Goal: Transaction & Acquisition: Book appointment/travel/reservation

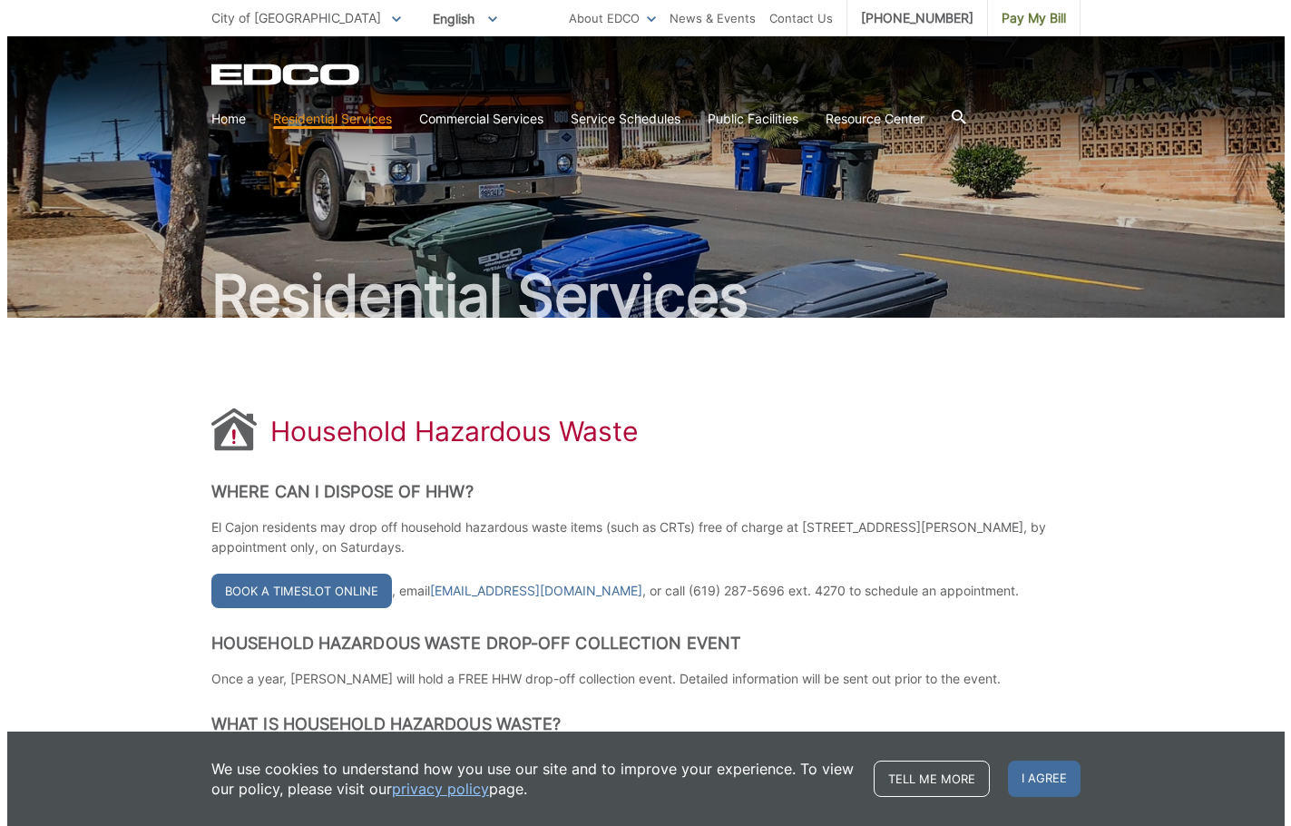
scroll to position [272, 0]
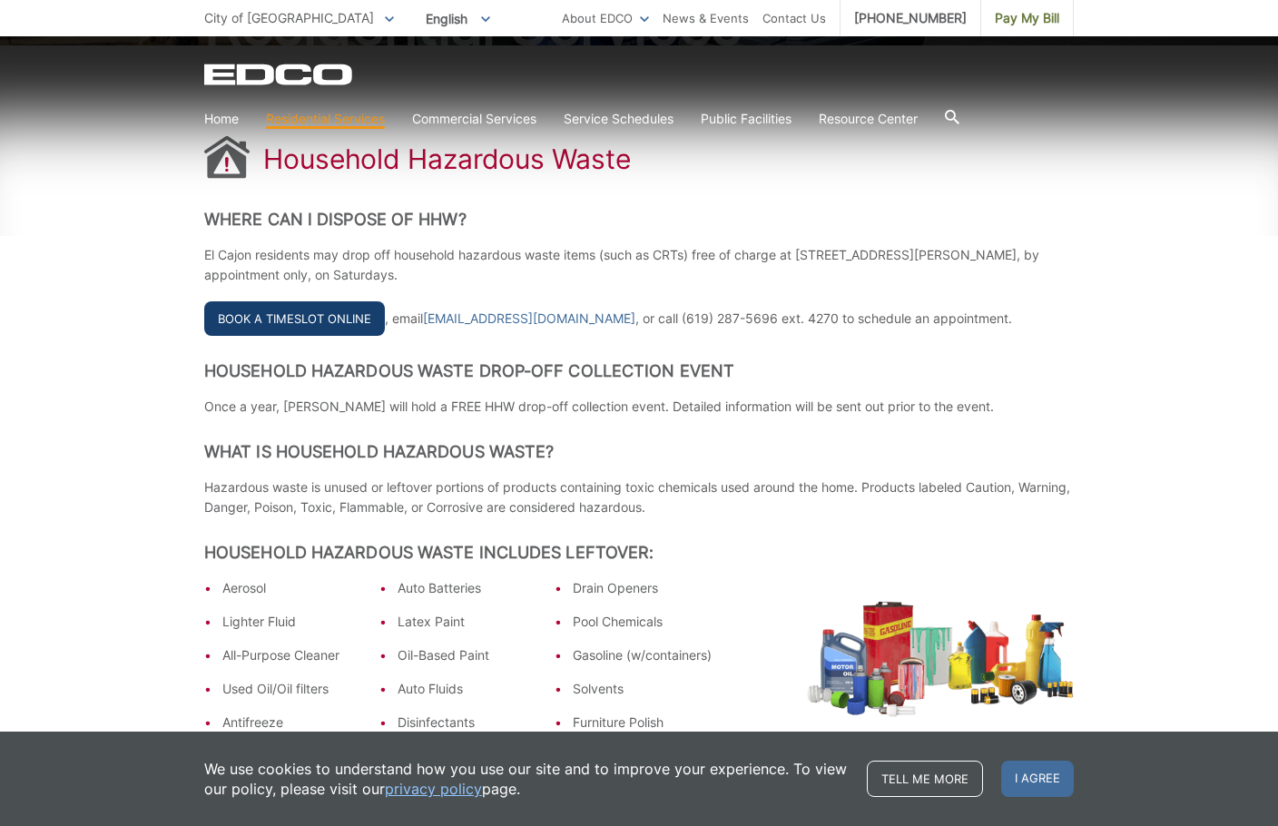
click at [223, 336] on link "Book a Timeslot Online" at bounding box center [294, 318] width 181 height 34
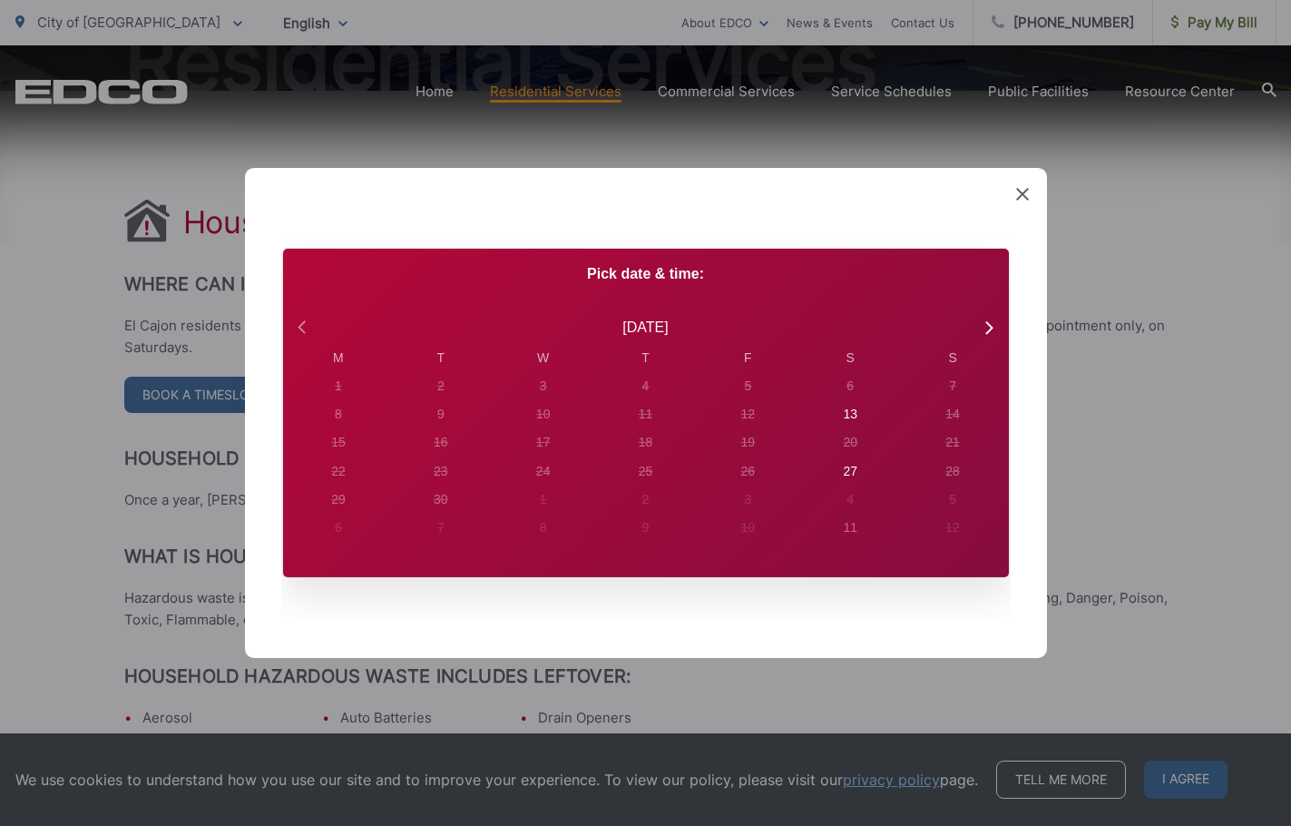
click at [299, 328] on icon at bounding box center [301, 326] width 7 height 13
click at [993, 324] on icon at bounding box center [989, 328] width 24 height 24
click at [300, 331] on icon at bounding box center [304, 328] width 24 height 24
click at [987, 324] on icon at bounding box center [989, 328] width 24 height 24
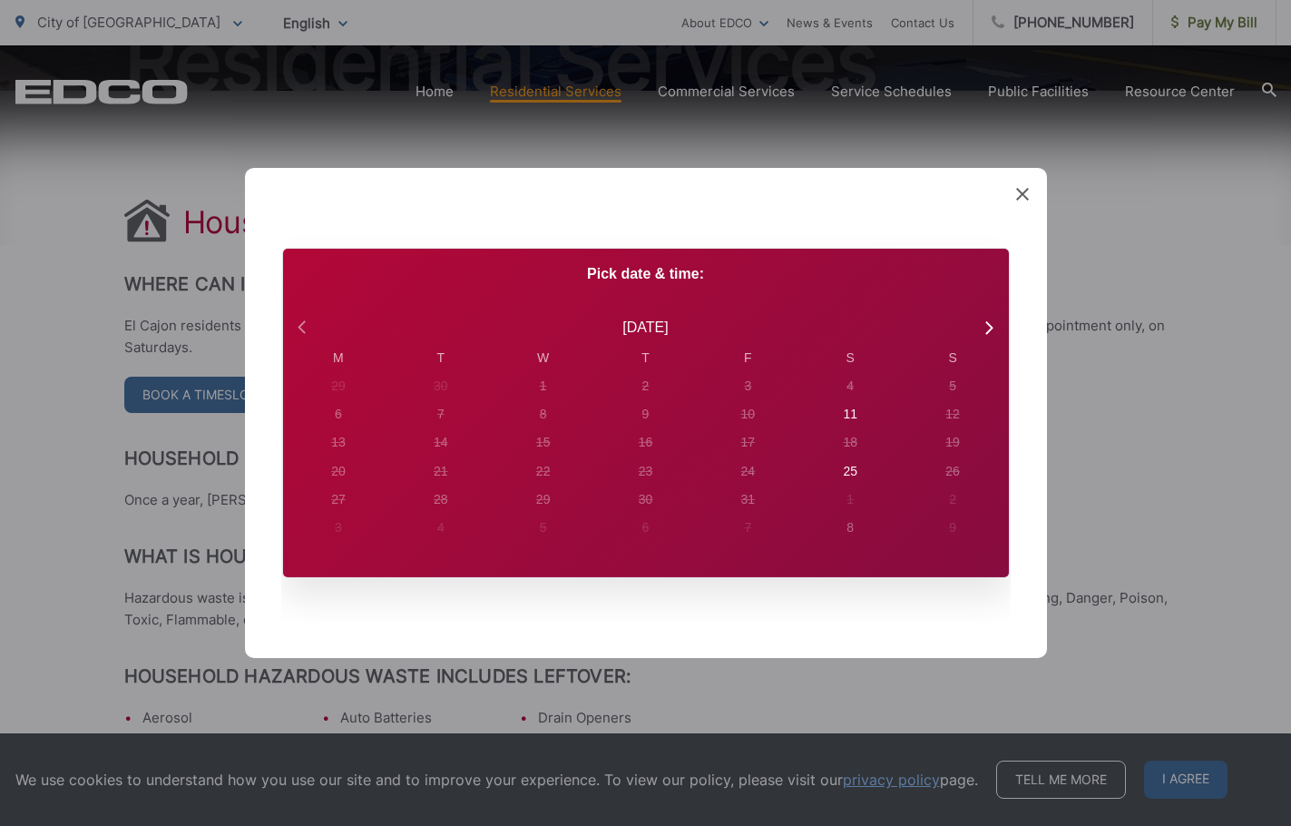
click at [295, 321] on icon at bounding box center [304, 328] width 24 height 24
click at [342, 396] on div "27" at bounding box center [338, 386] width 7 height 19
radio input "true"
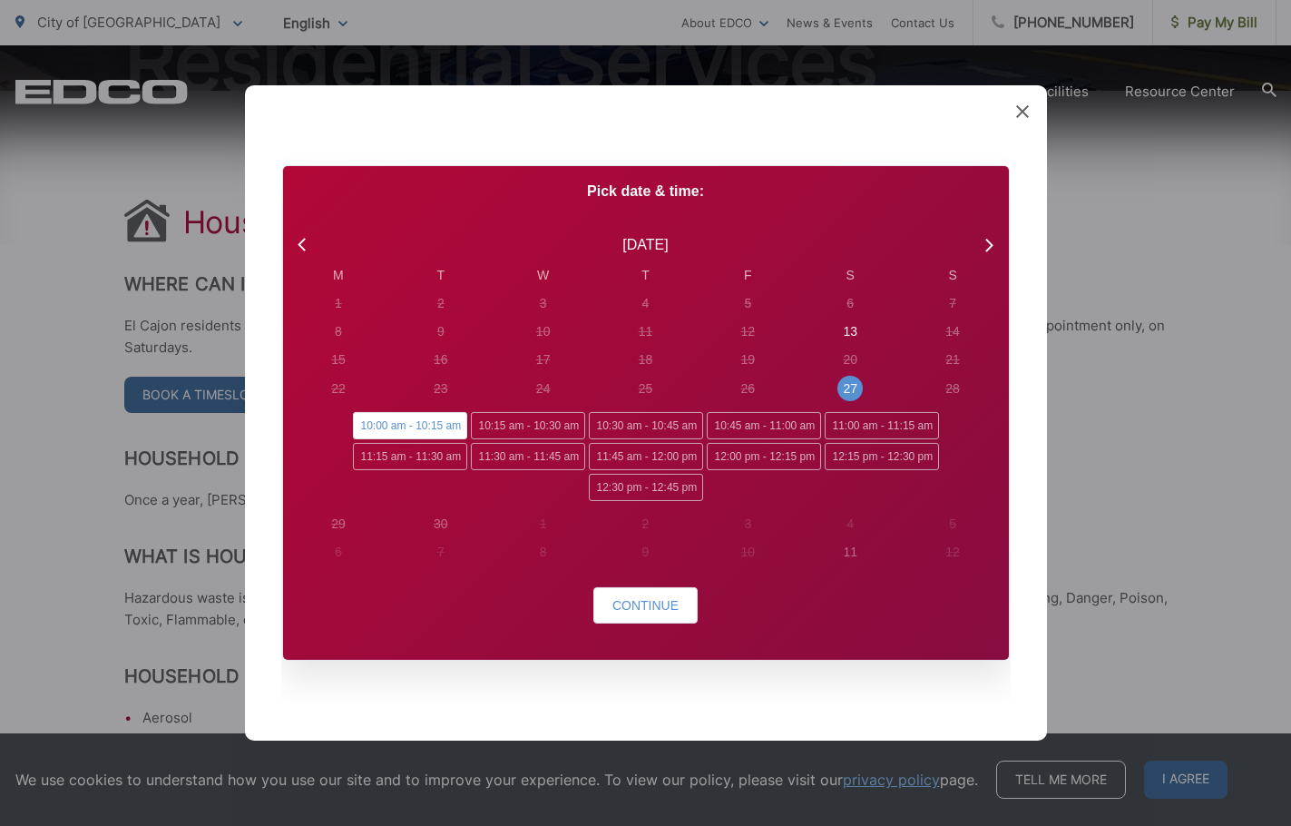
click at [434, 429] on span "10:00 am - 10:15 am" at bounding box center [410, 425] width 114 height 27
click at [365, 424] on input "10:00 am - 10:15 am" at bounding box center [359, 418] width 12 height 12
click at [665, 604] on span "Continue" at bounding box center [646, 605] width 66 height 15
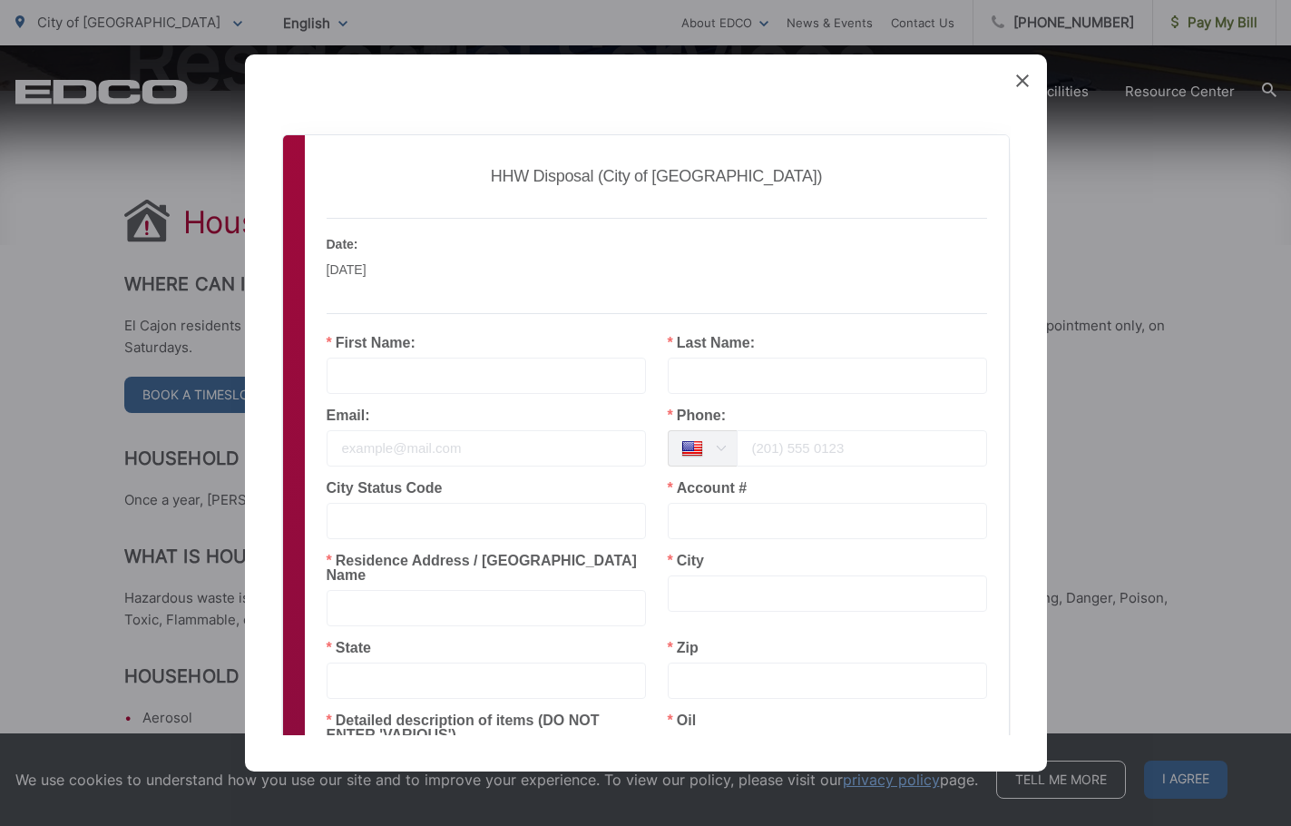
drag, startPoint x: 455, startPoint y: 331, endPoint x: 461, endPoint y: 344, distance: 14.2
click at [460, 339] on div "Employee: El Cajon HHW Date: [DATE] Local Time: 10:00 am First Name: Last Name:…" at bounding box center [657, 540] width 683 height 645
click at [440, 367] on input "text" at bounding box center [486, 376] width 319 height 36
type input "Alicia"
type input "Bianchi"
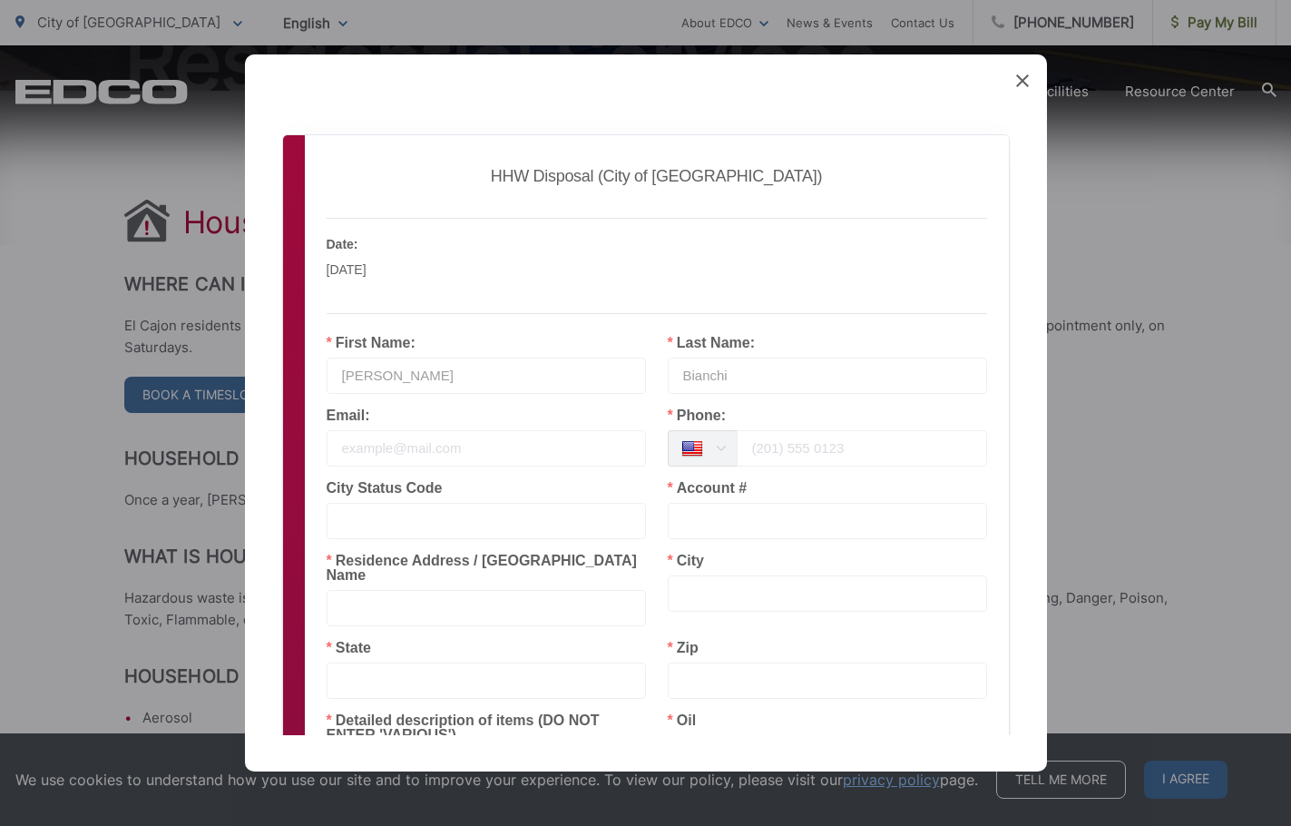
type input "Amdmgrube@gmail.com"
type input "La Mesa"
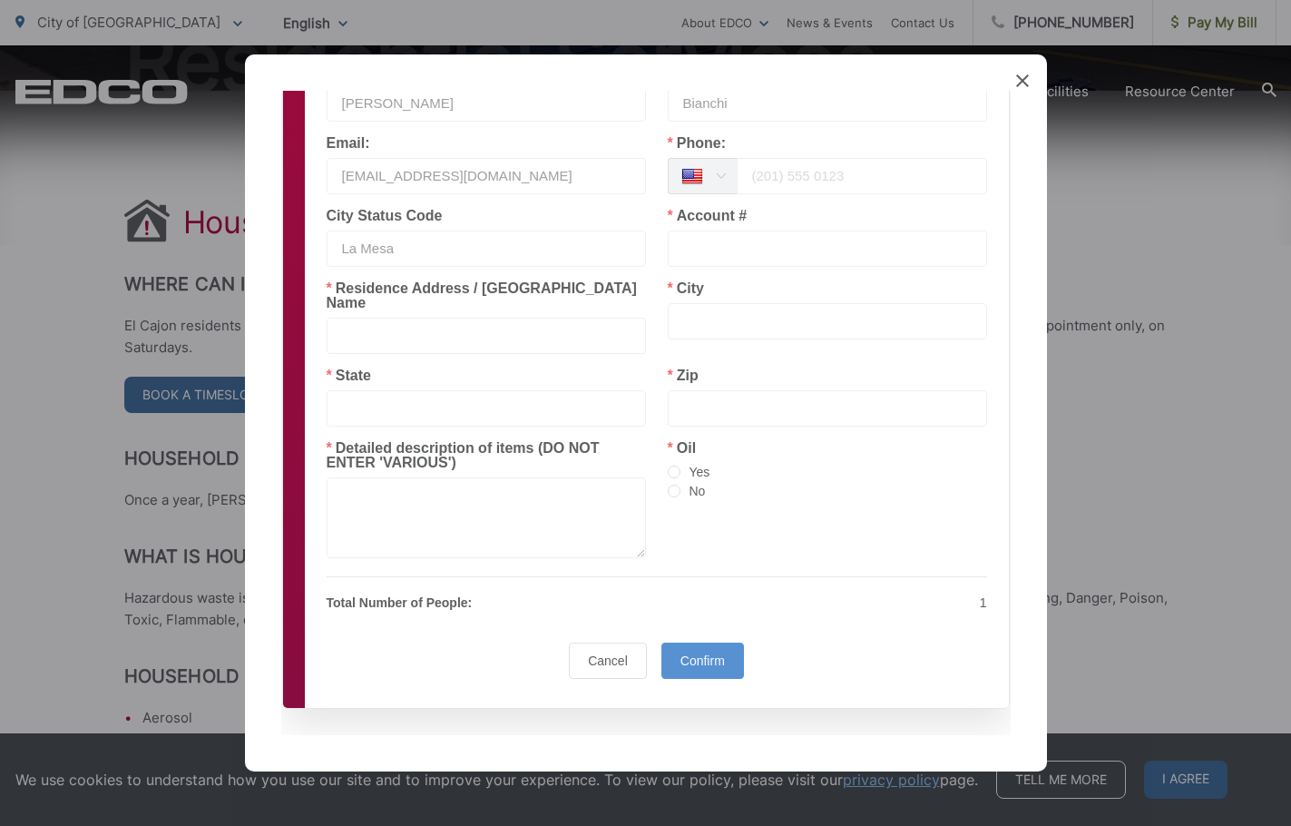
scroll to position [182, 0]
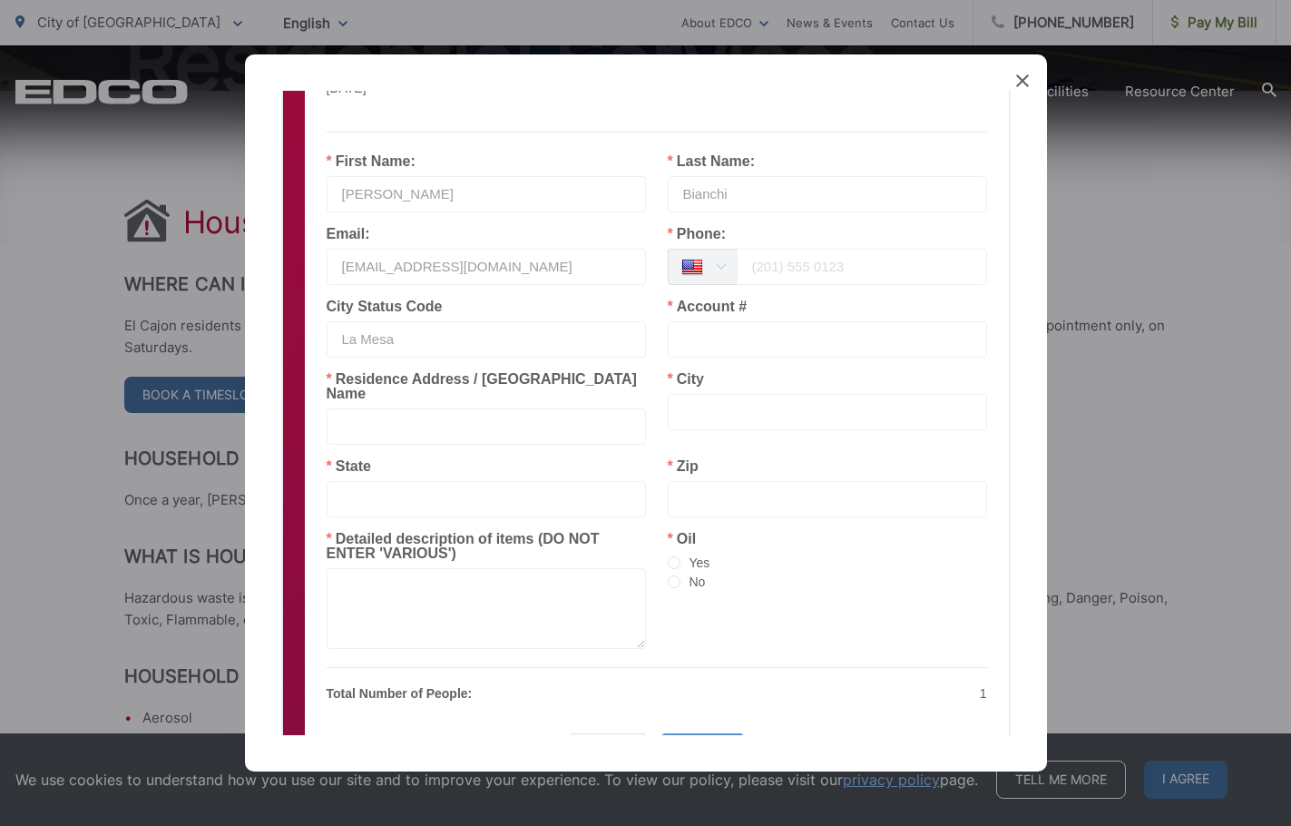
click at [437, 421] on input "text" at bounding box center [486, 426] width 319 height 36
type input "10728 Puebla Dr."
click at [762, 416] on input "text" at bounding box center [827, 412] width 319 height 36
type input "La Mesa"
type input "CA"
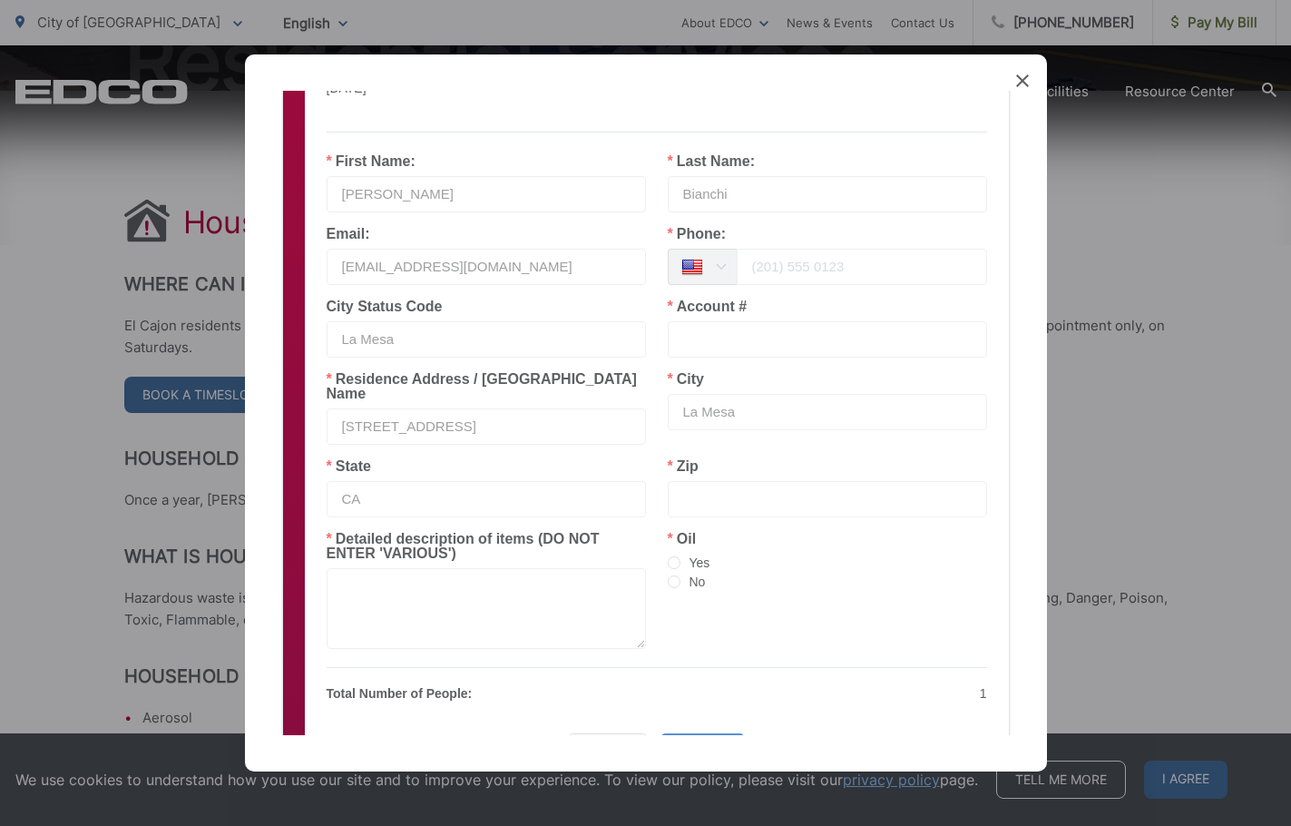
type input "91941"
click at [734, 330] on input "text" at bounding box center [827, 339] width 319 height 36
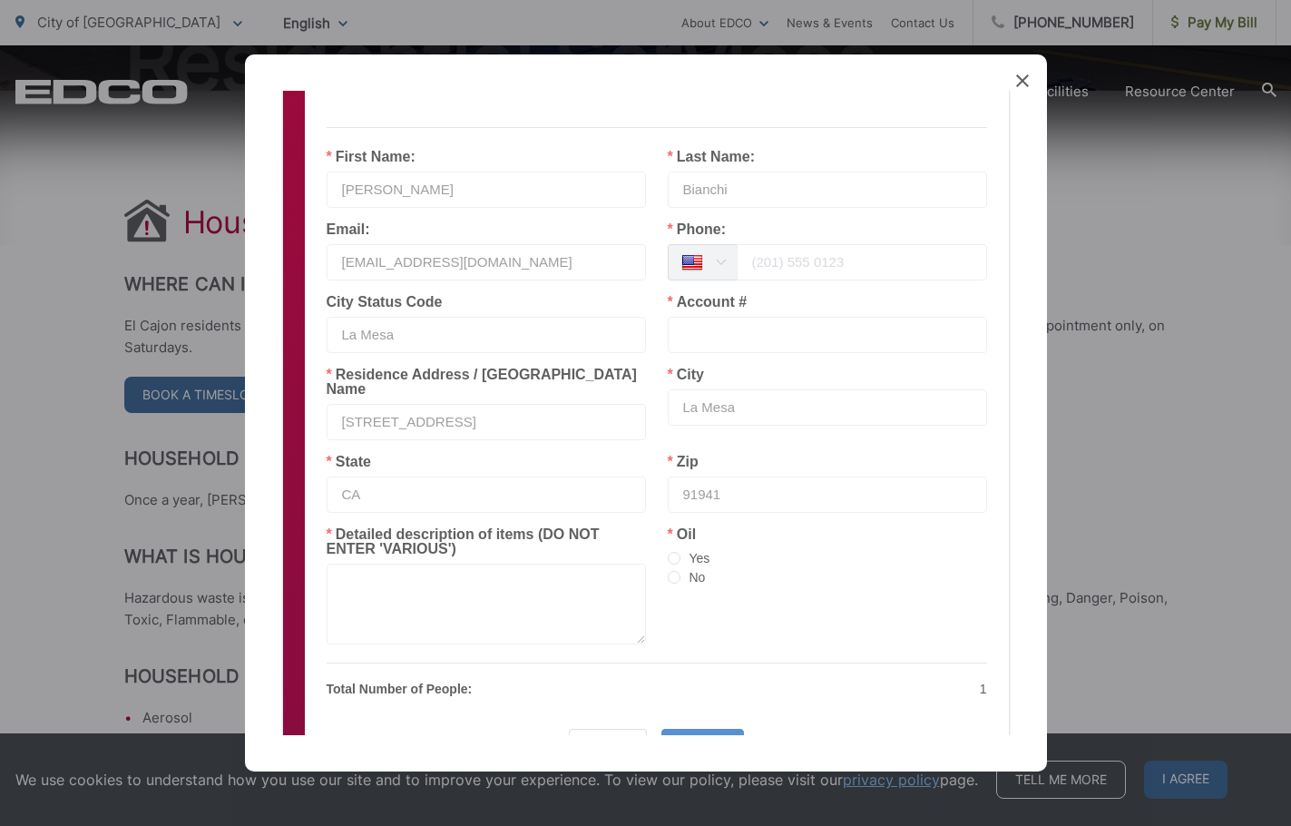
scroll to position [275, 0]
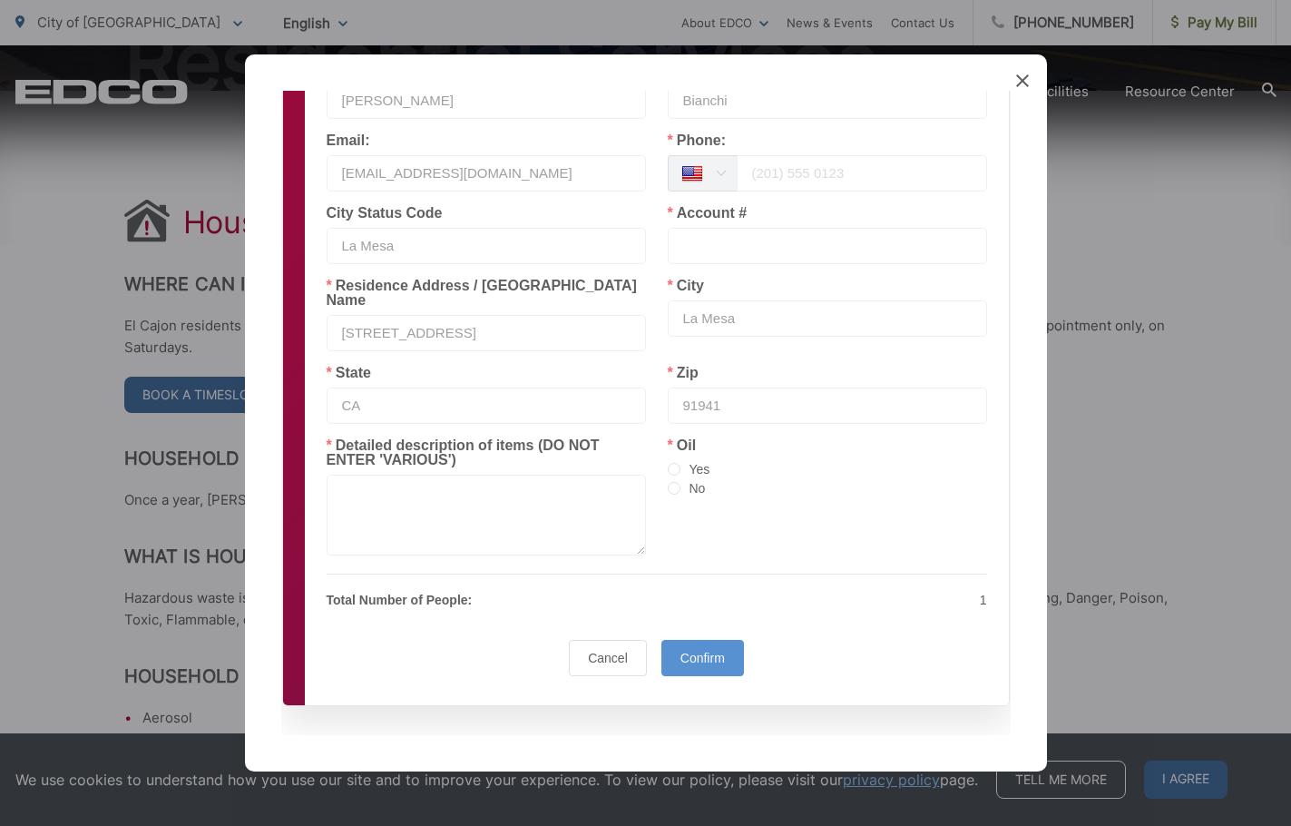
click at [495, 589] on p "Total Number of People:" at bounding box center [486, 600] width 319 height 22
click at [493, 589] on p "Total Number of People:" at bounding box center [486, 600] width 319 height 22
click at [436, 488] on textarea at bounding box center [486, 515] width 319 height 81
type textarea "paint cans, power steering fluid, spray paint, jacuzzi chemicals, cleaning supp…"
click at [668, 482] on span at bounding box center [674, 488] width 13 height 13
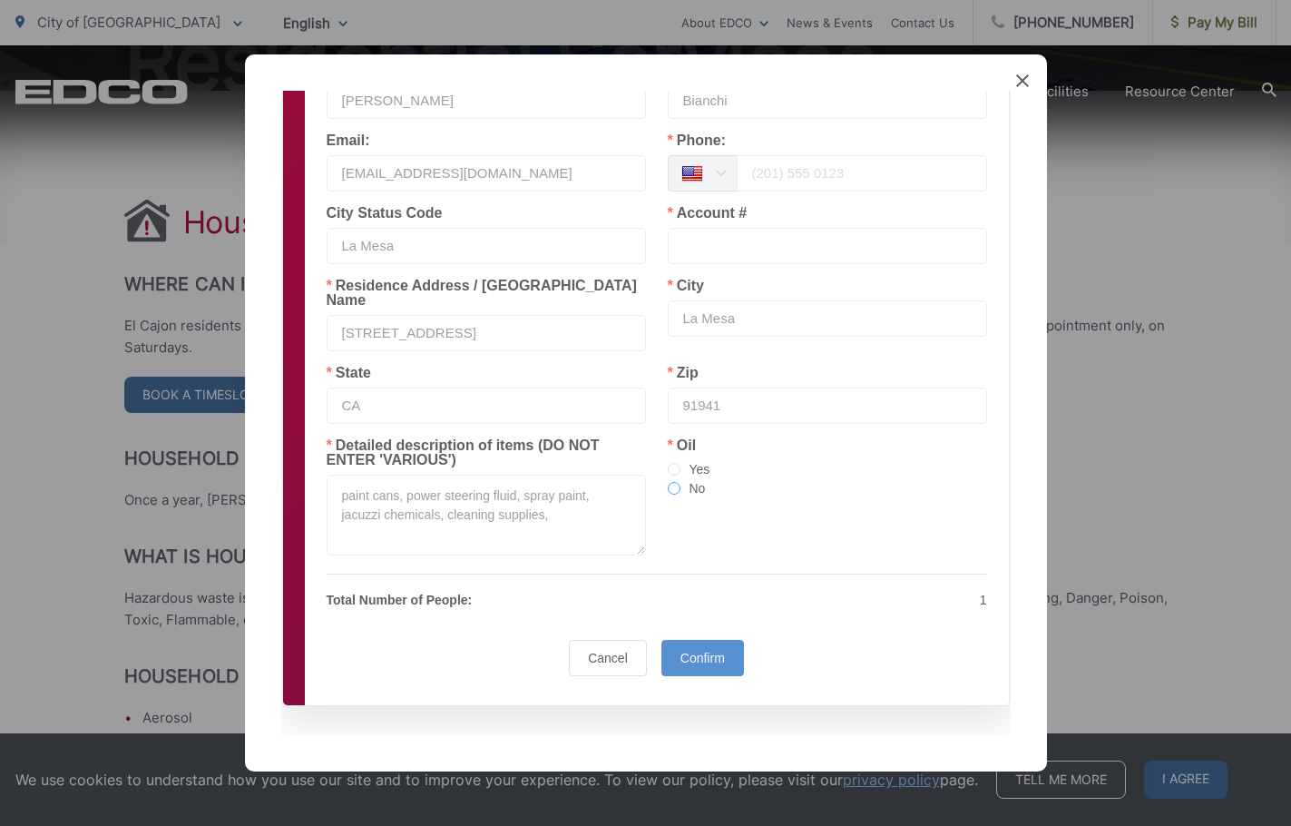
click at [668, 482] on input "No" at bounding box center [674, 489] width 13 height 15
radio input "true"
click at [716, 651] on span "Confirm" at bounding box center [703, 658] width 44 height 15
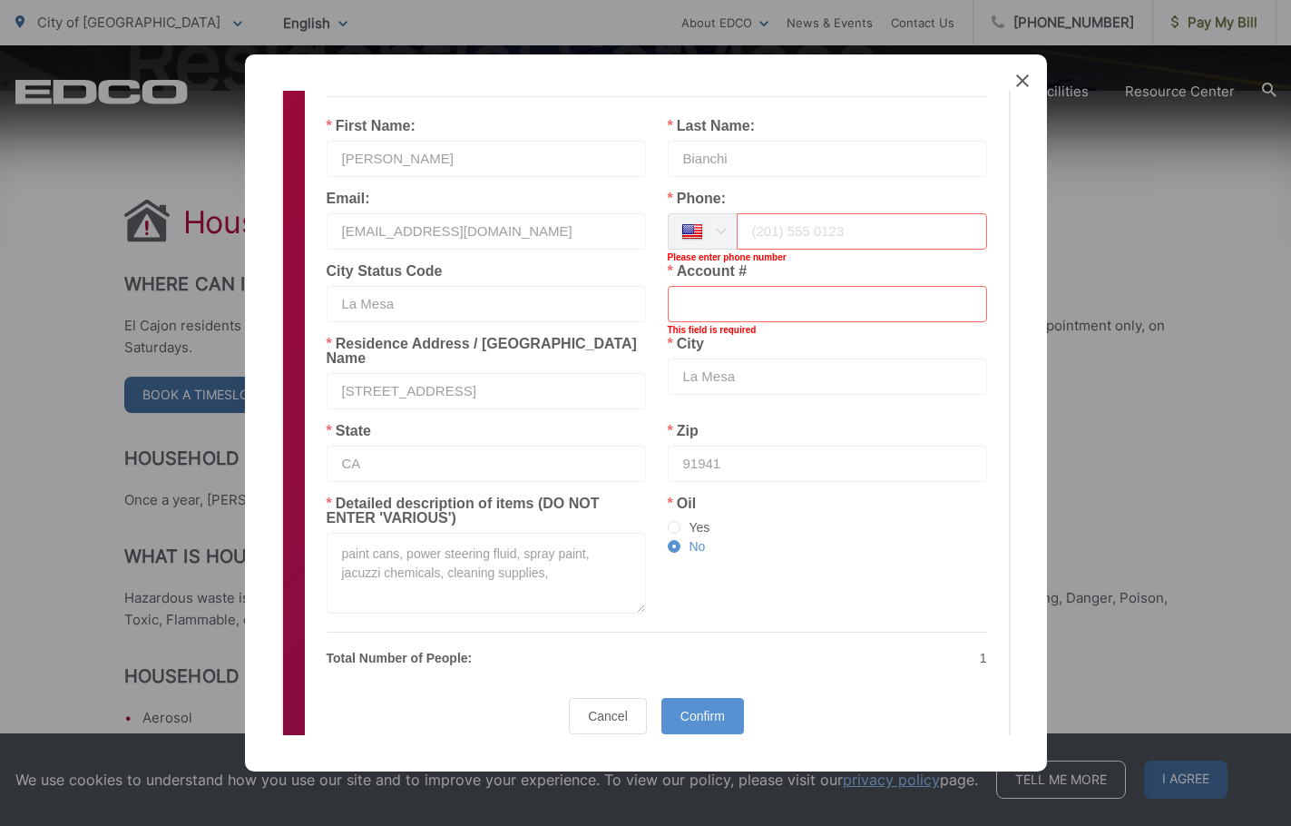
scroll to position [184, 0]
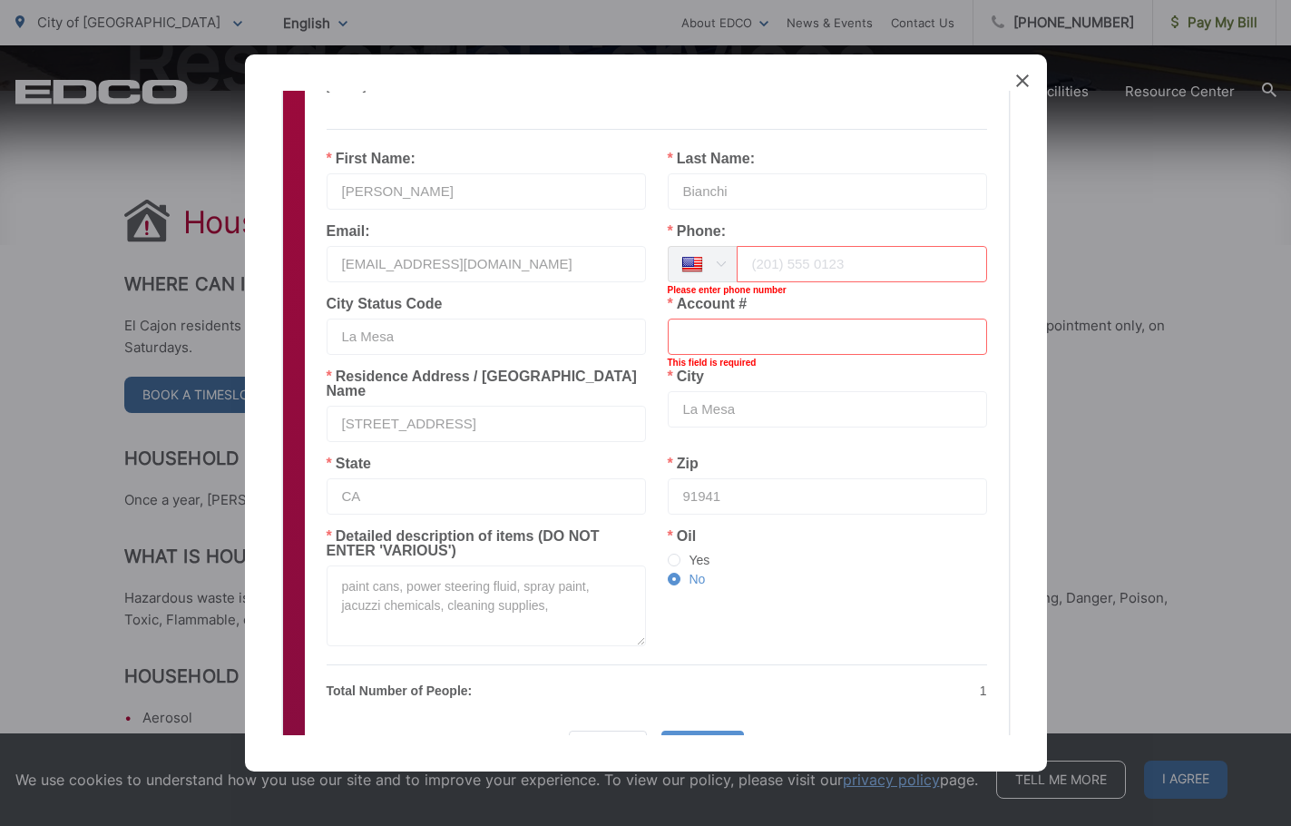
click at [786, 277] on input "tel" at bounding box center [862, 264] width 250 height 36
type input "6197888020"
click at [787, 335] on input "text" at bounding box center [827, 337] width 319 height 36
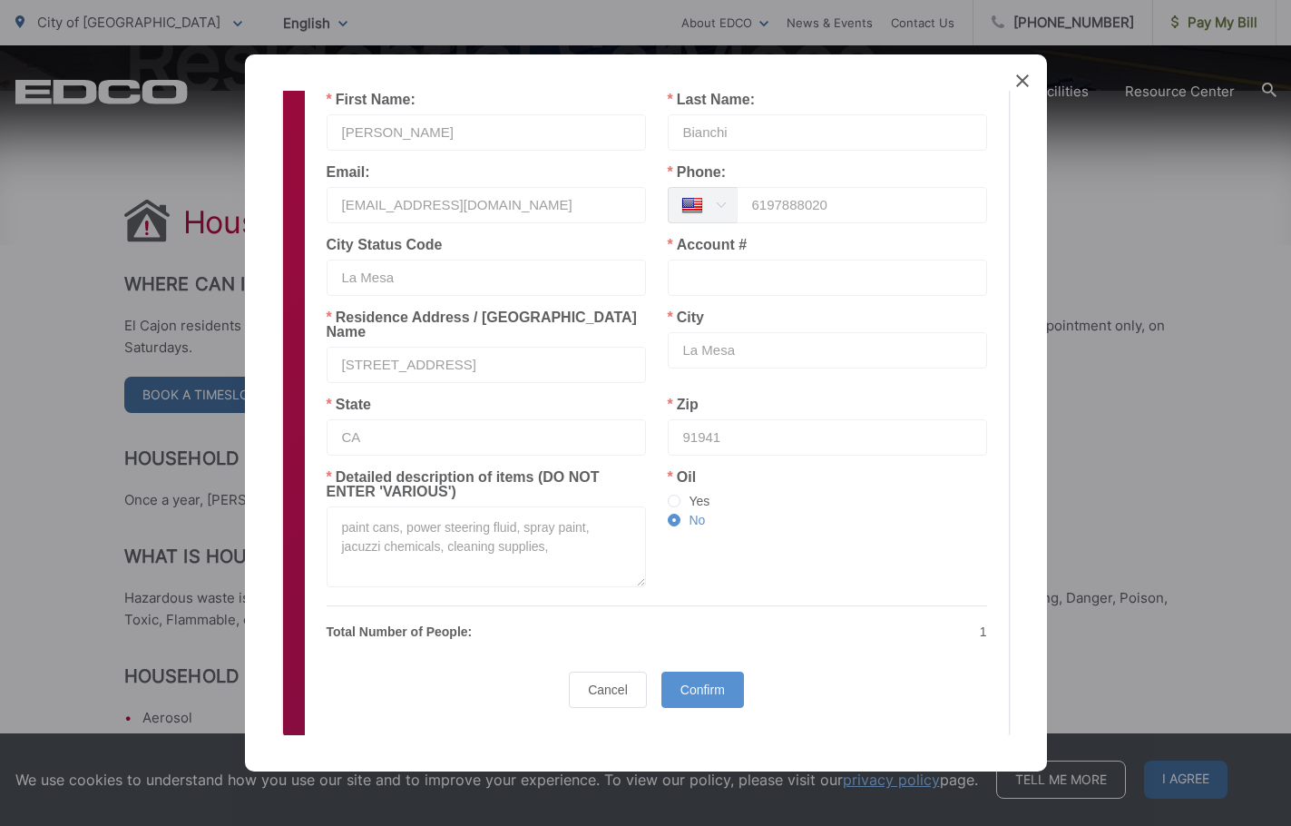
scroll to position [275, 0]
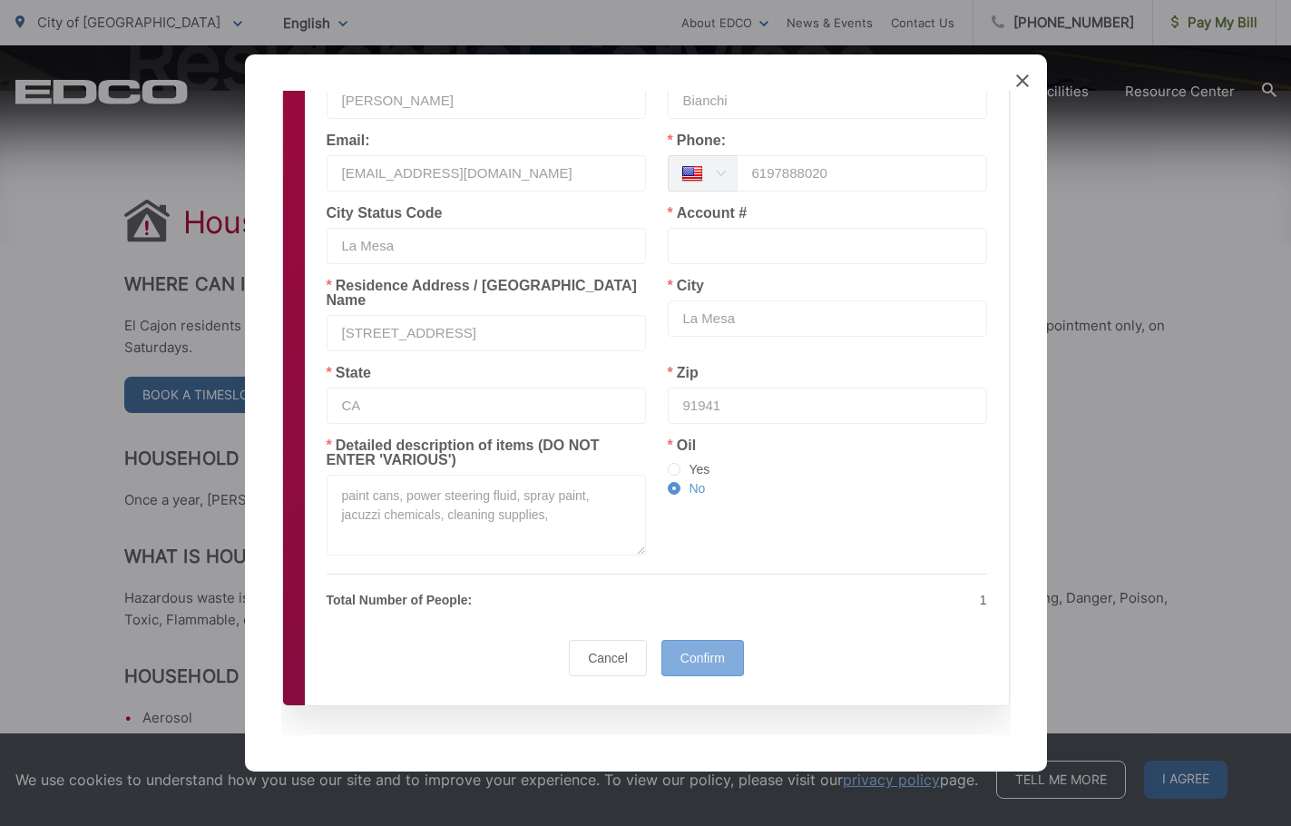
click at [694, 651] on span "Confirm" at bounding box center [703, 658] width 44 height 15
click at [761, 250] on input "text" at bounding box center [827, 246] width 319 height 36
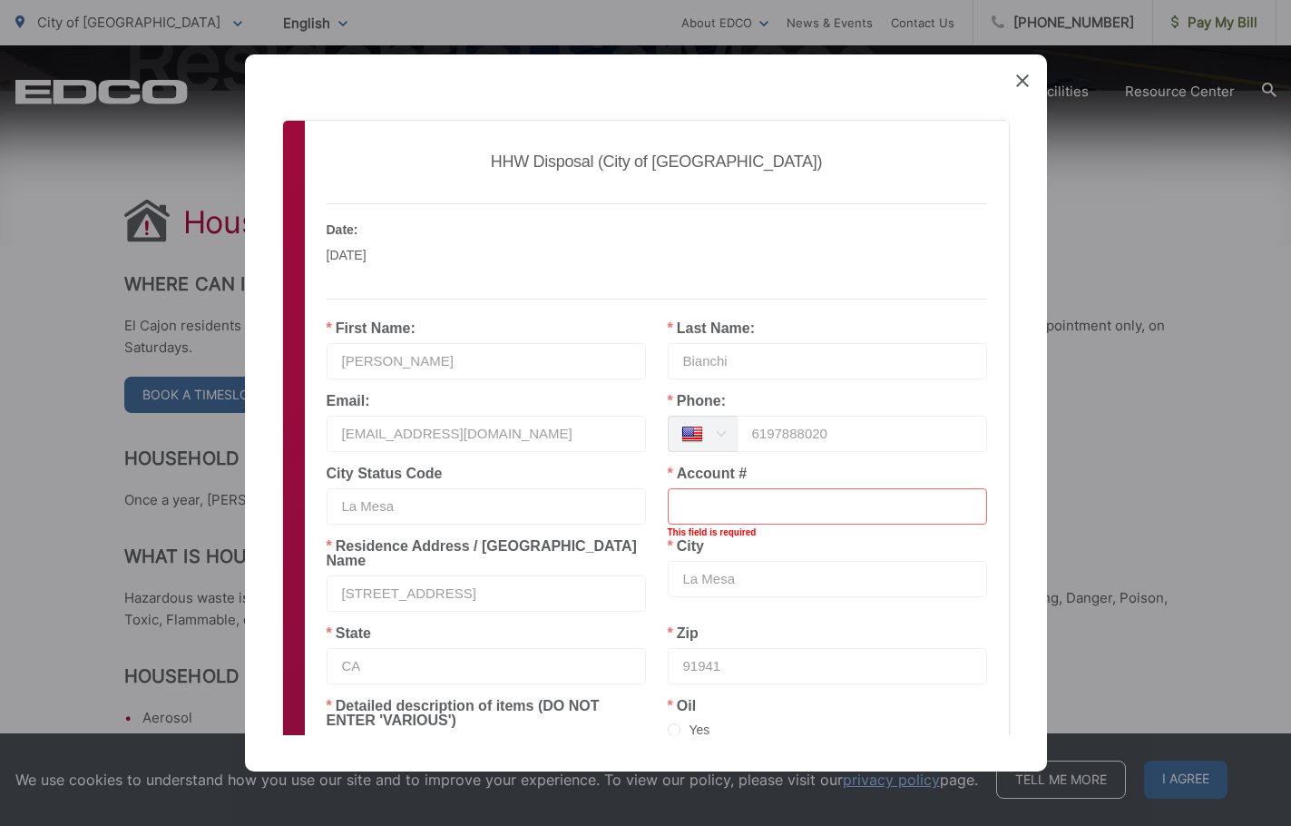
scroll to position [0, 0]
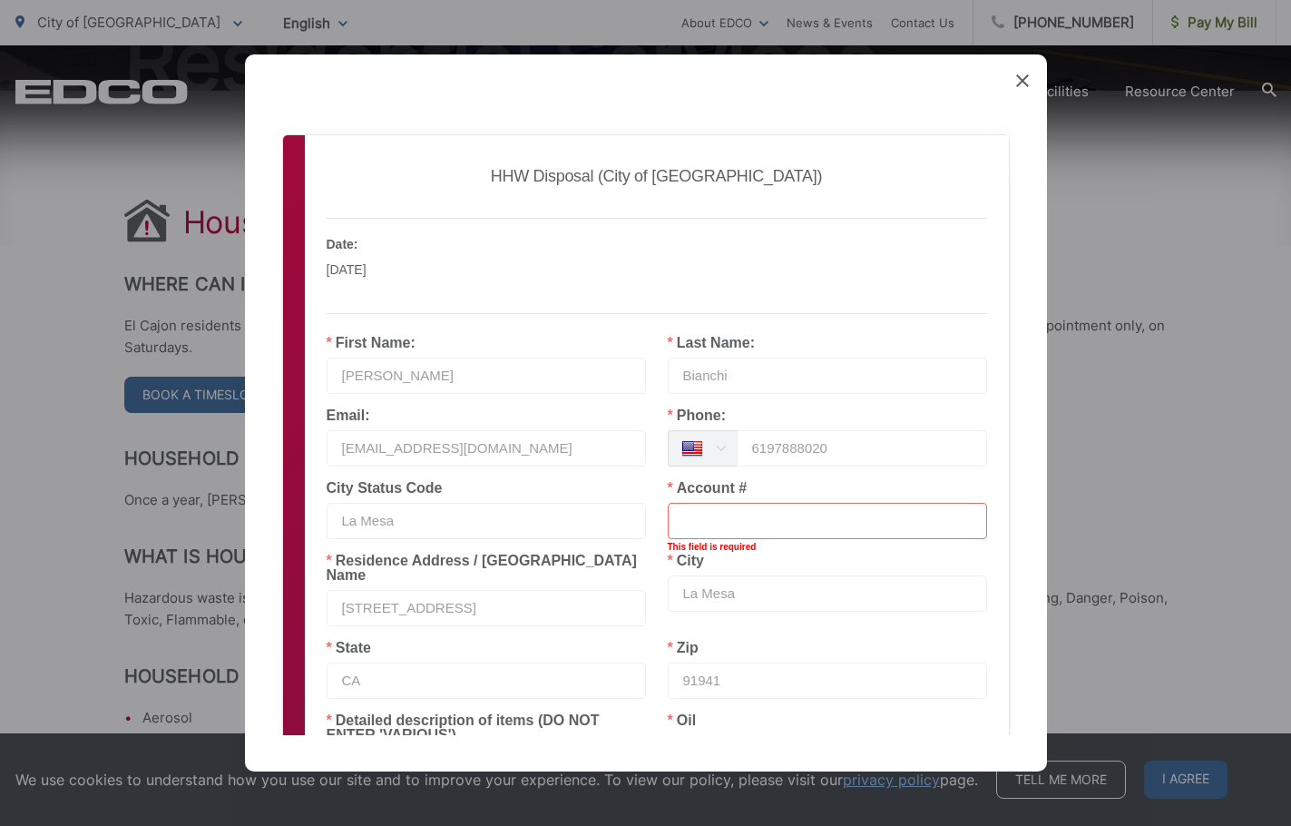
click at [681, 525] on input "text" at bounding box center [827, 521] width 319 height 36
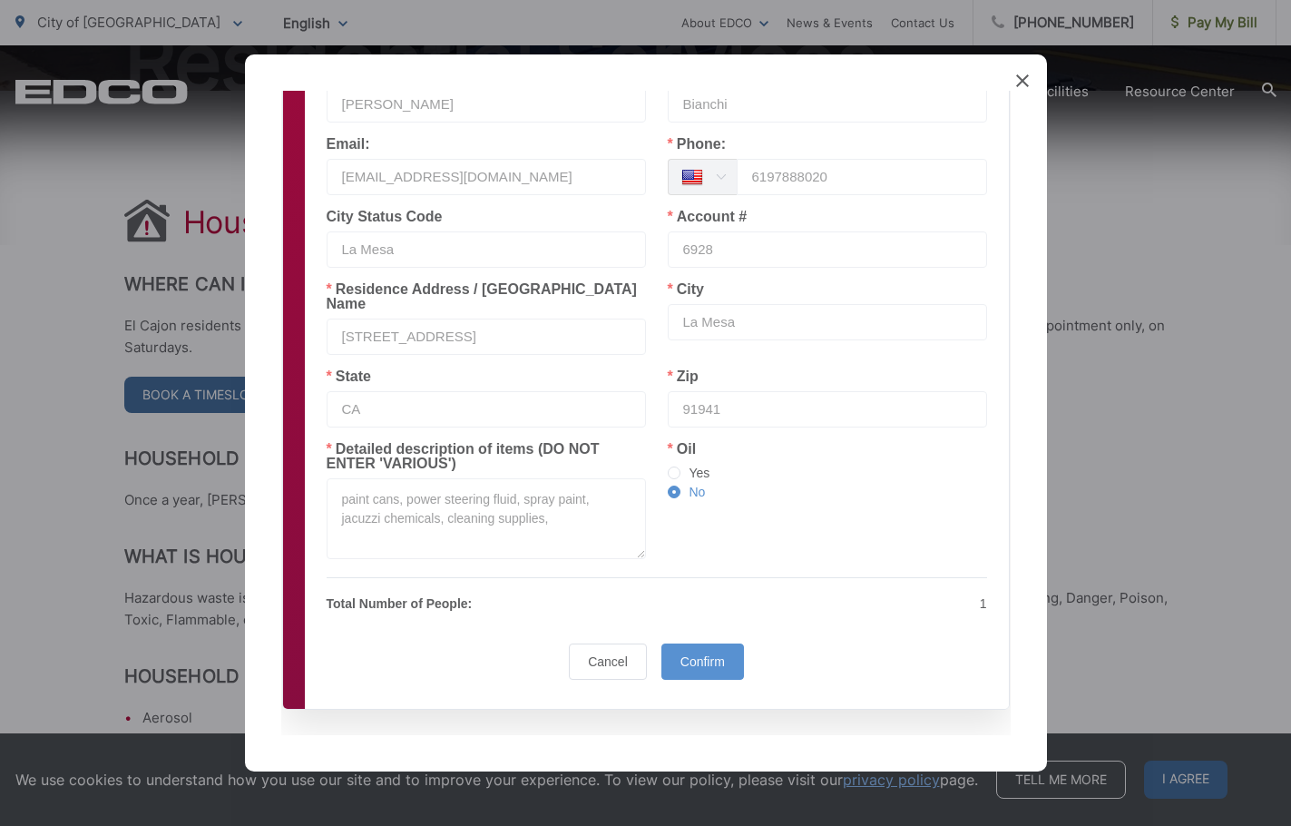
scroll to position [275, 0]
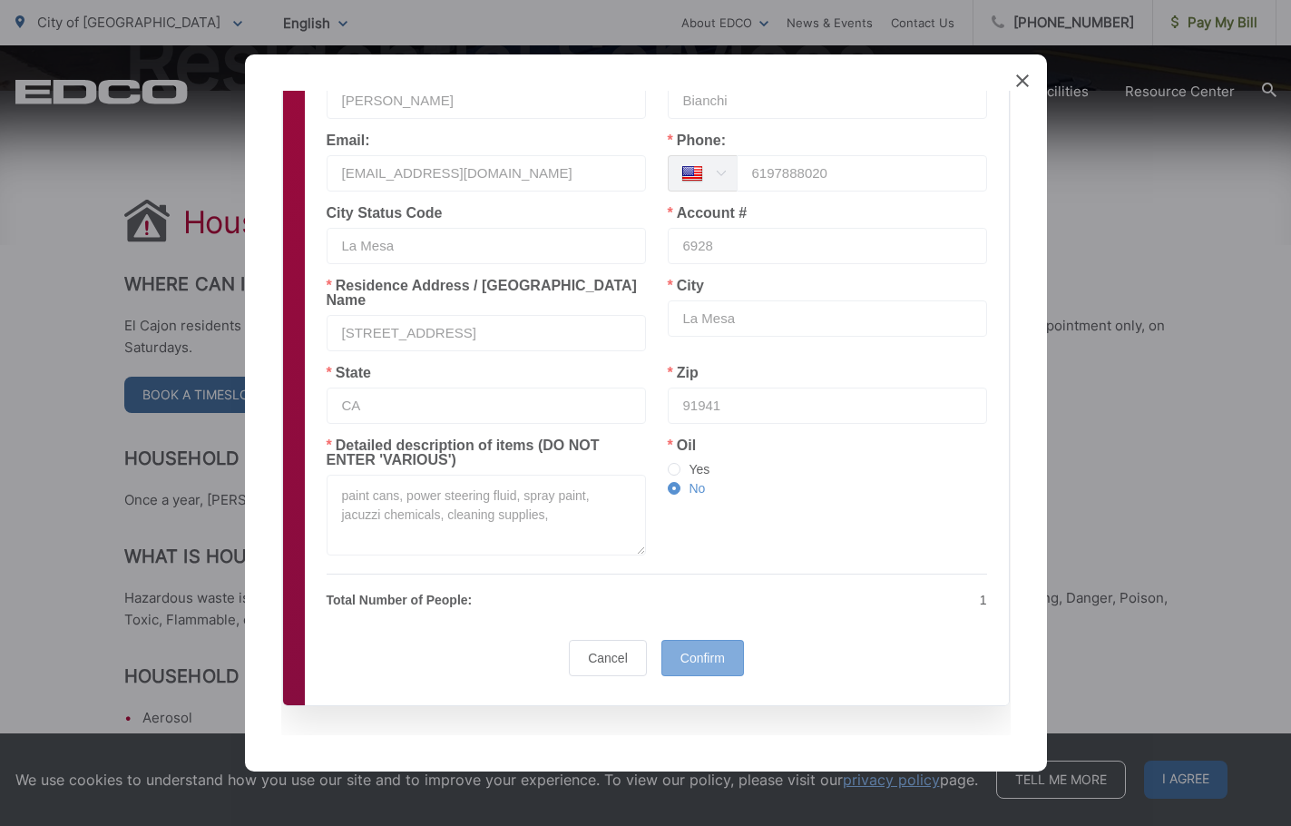
type input "6928"
click at [703, 640] on div "Confirm" at bounding box center [703, 658] width 83 height 36
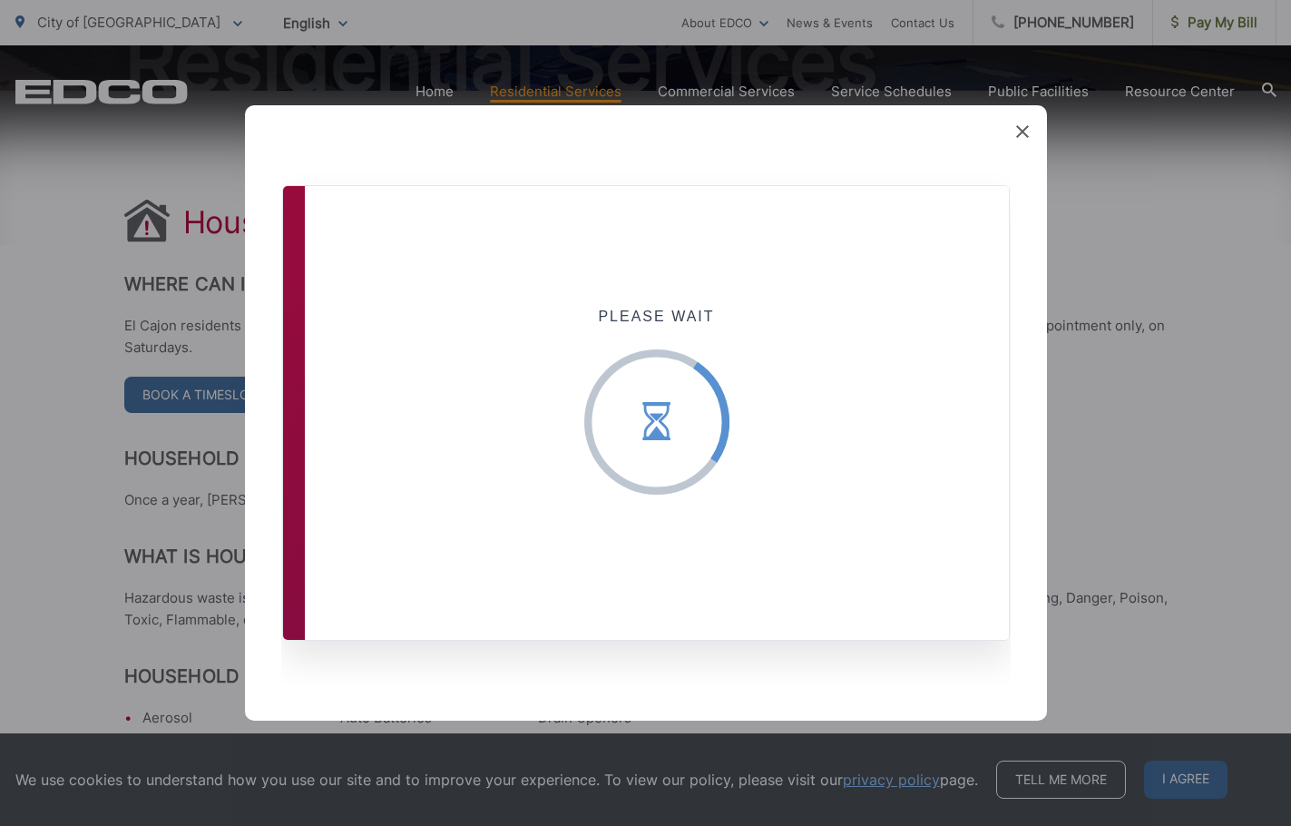
scroll to position [0, 0]
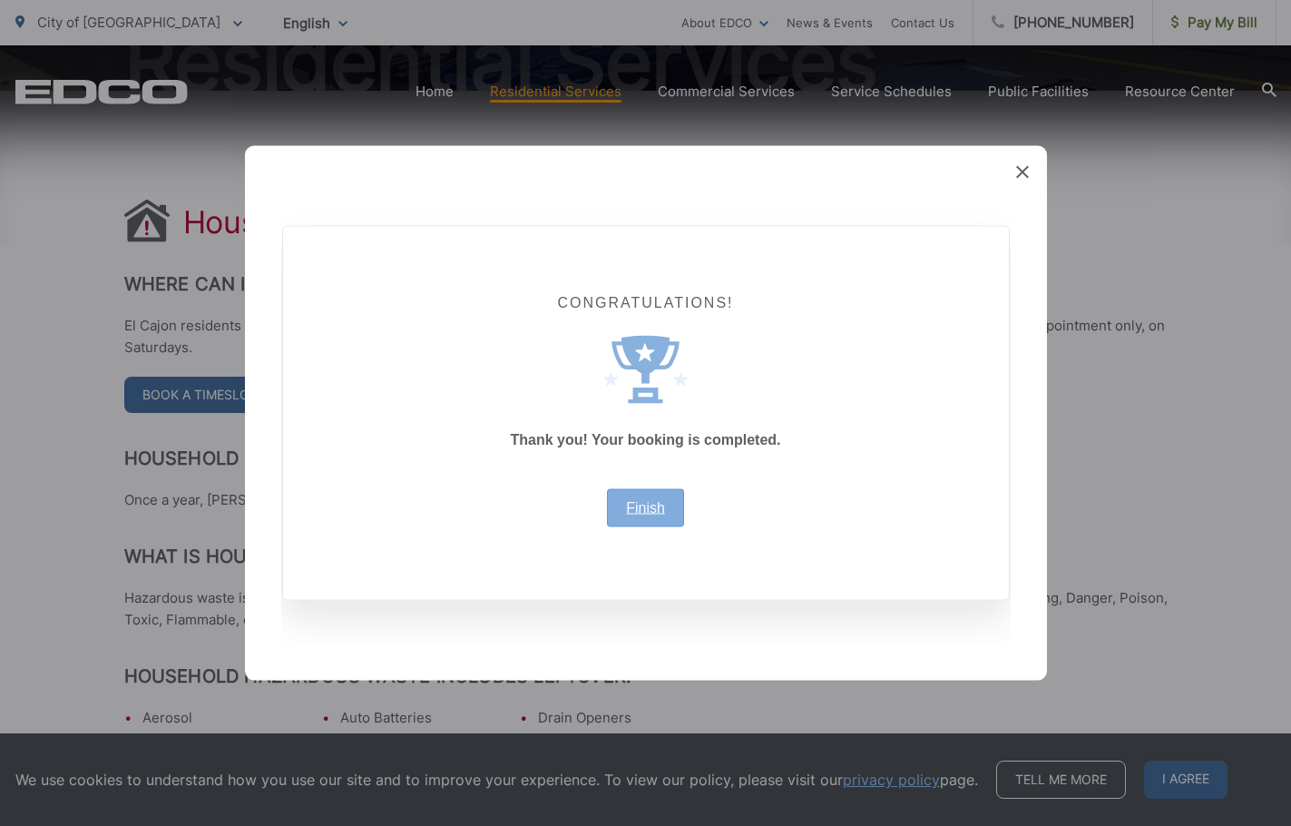
click at [653, 506] on link "Finish" at bounding box center [645, 508] width 39 height 15
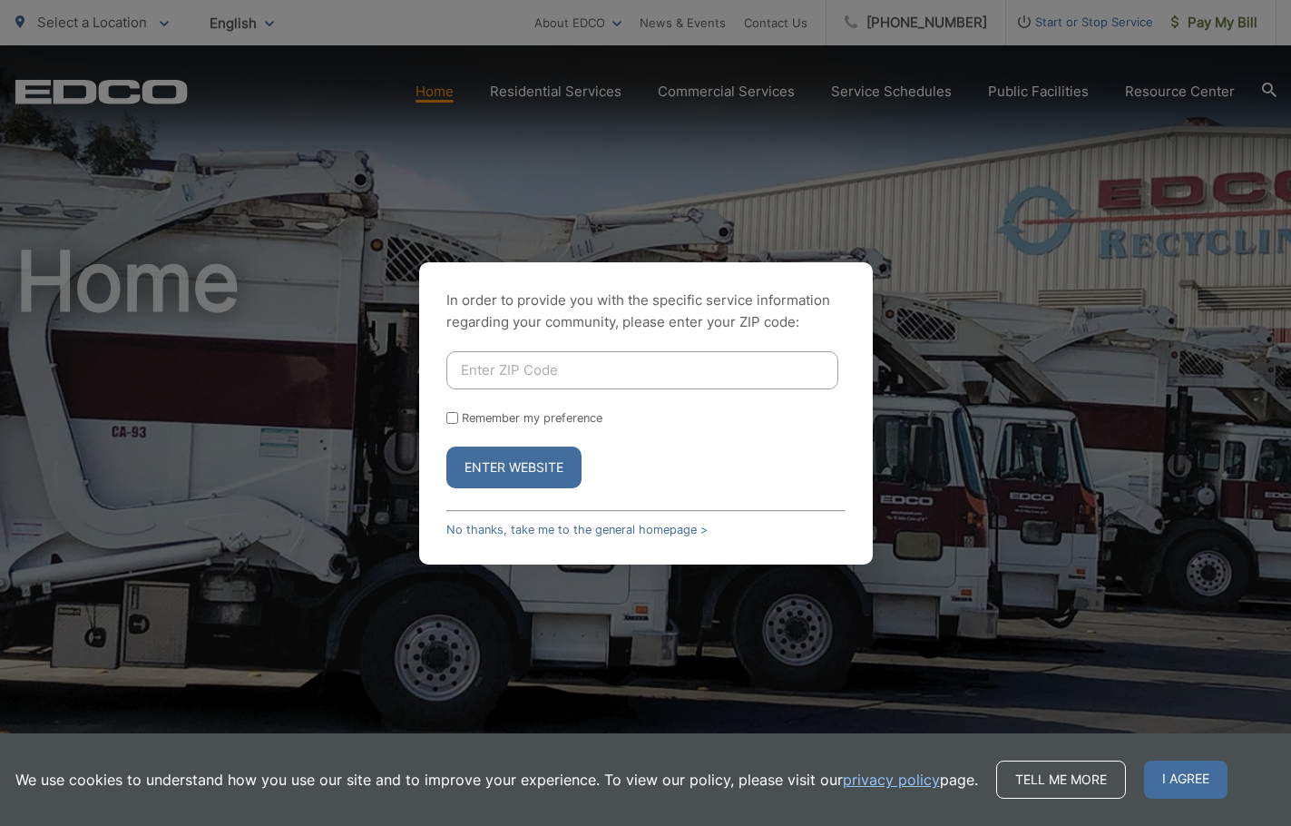
click at [577, 378] on input "Enter ZIP Code" at bounding box center [643, 370] width 392 height 38
type input "91941"
click at [530, 473] on button "Enter Website" at bounding box center [514, 468] width 135 height 42
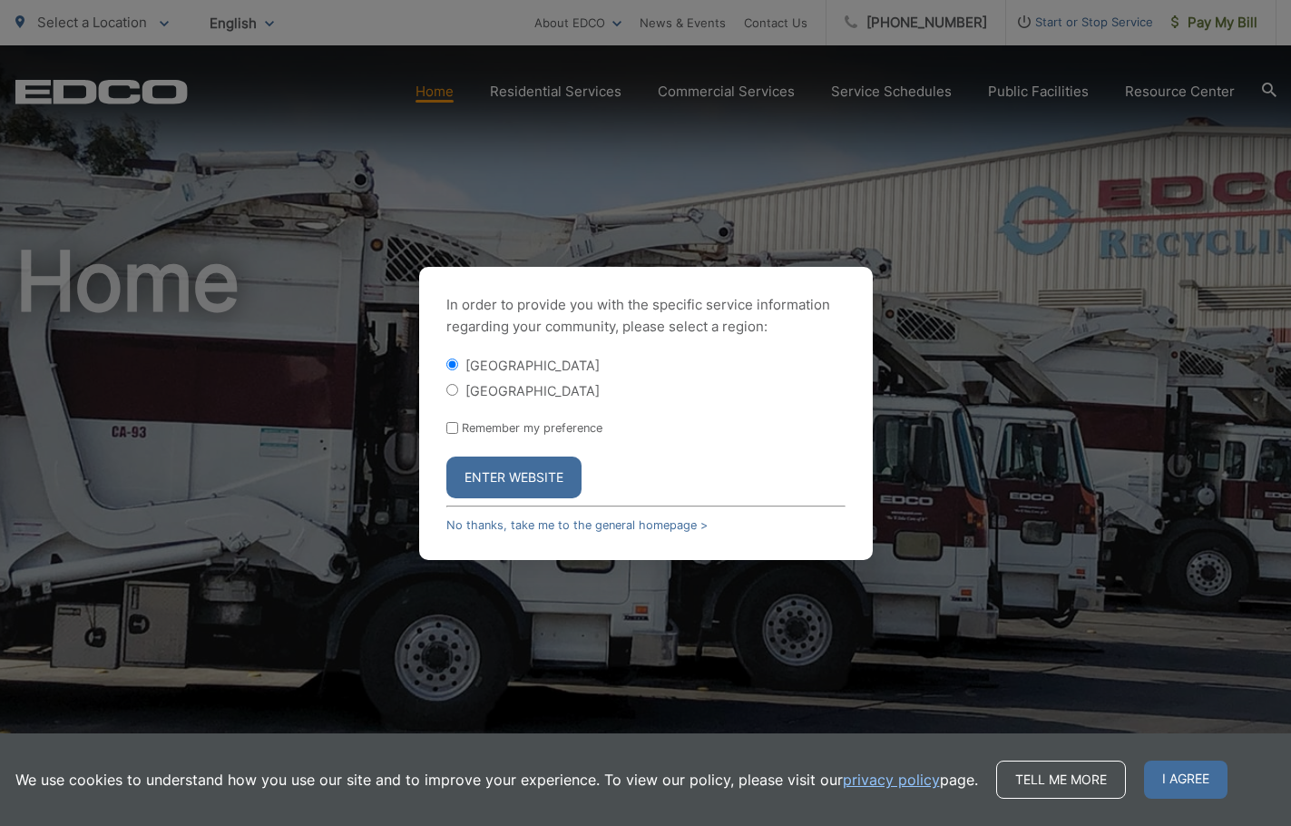
click at [450, 387] on input "La Mesa County" at bounding box center [453, 390] width 12 height 12
radio input "true"
click at [529, 475] on button "Enter Website" at bounding box center [514, 478] width 135 height 42
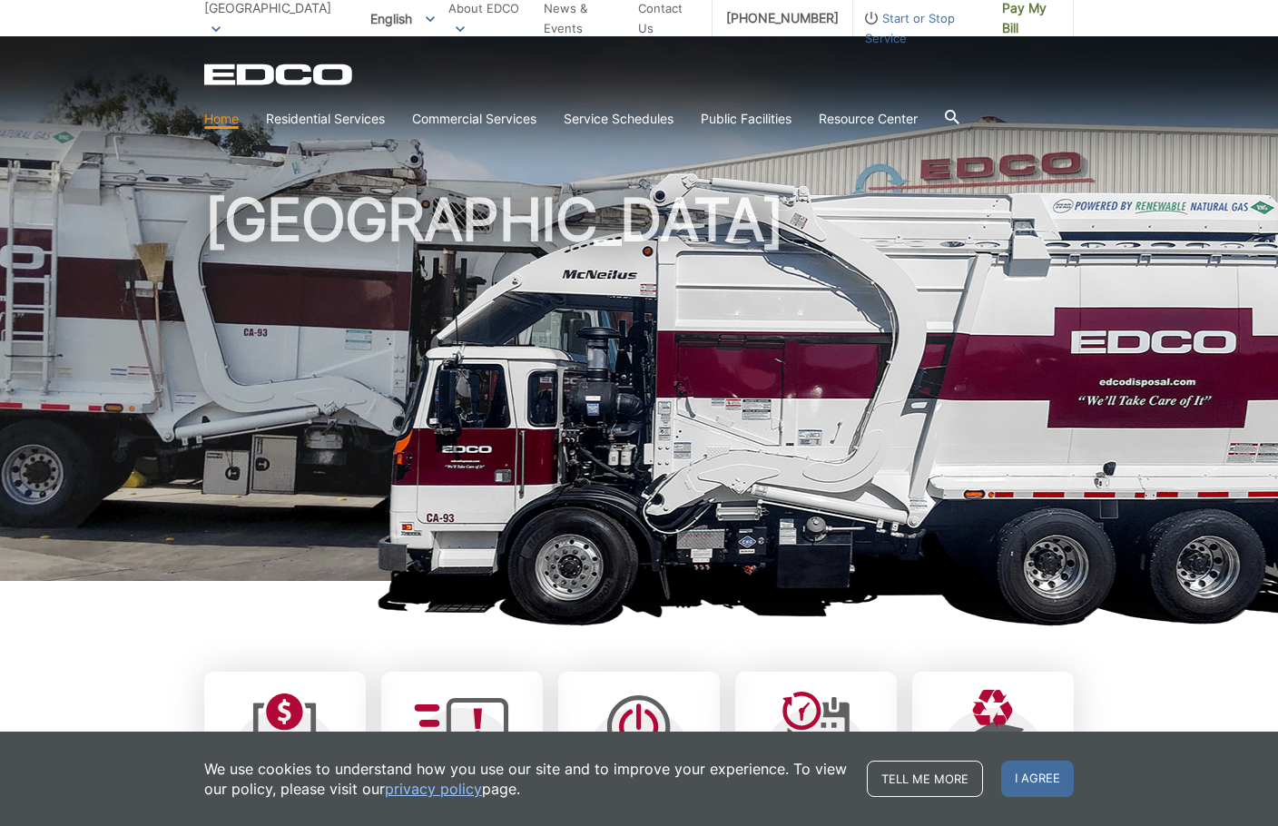
click at [959, 110] on icon at bounding box center [952, 117] width 15 height 15
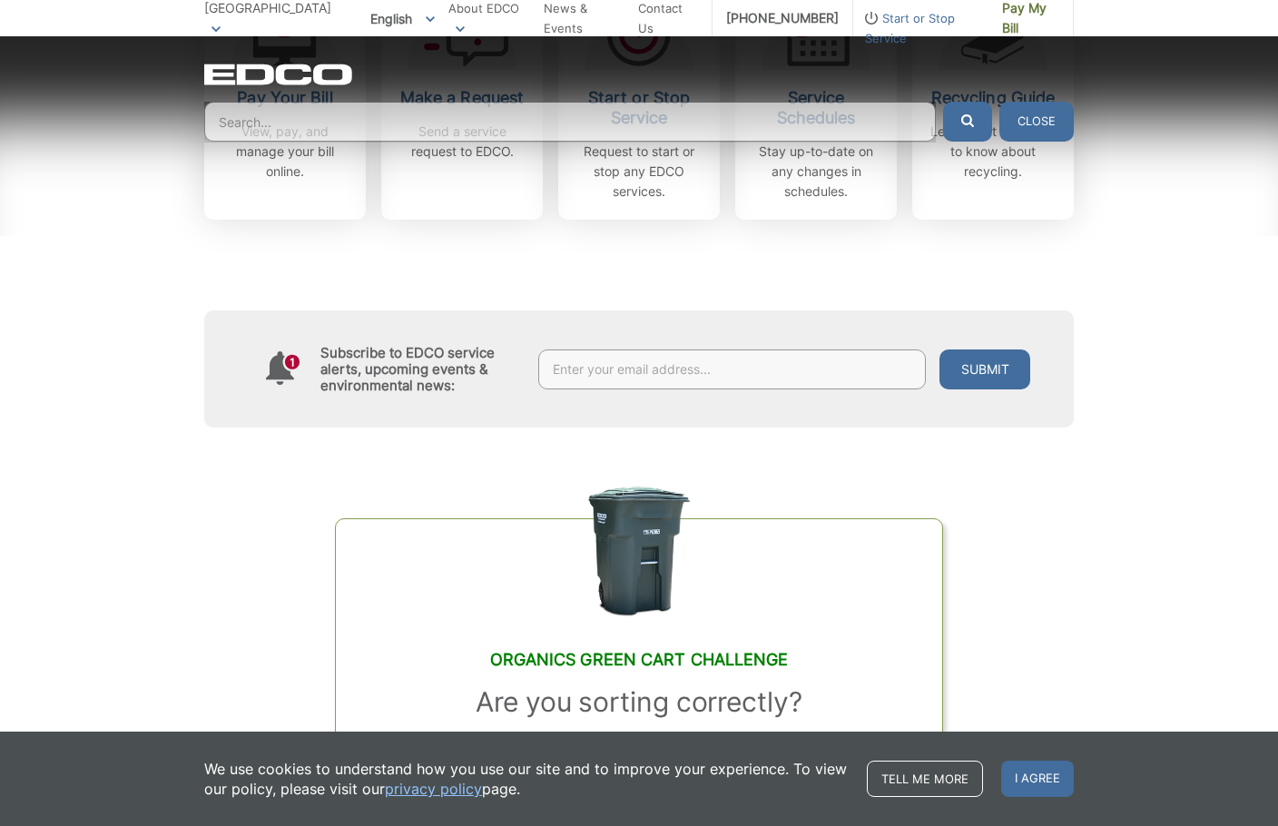
scroll to position [722, 0]
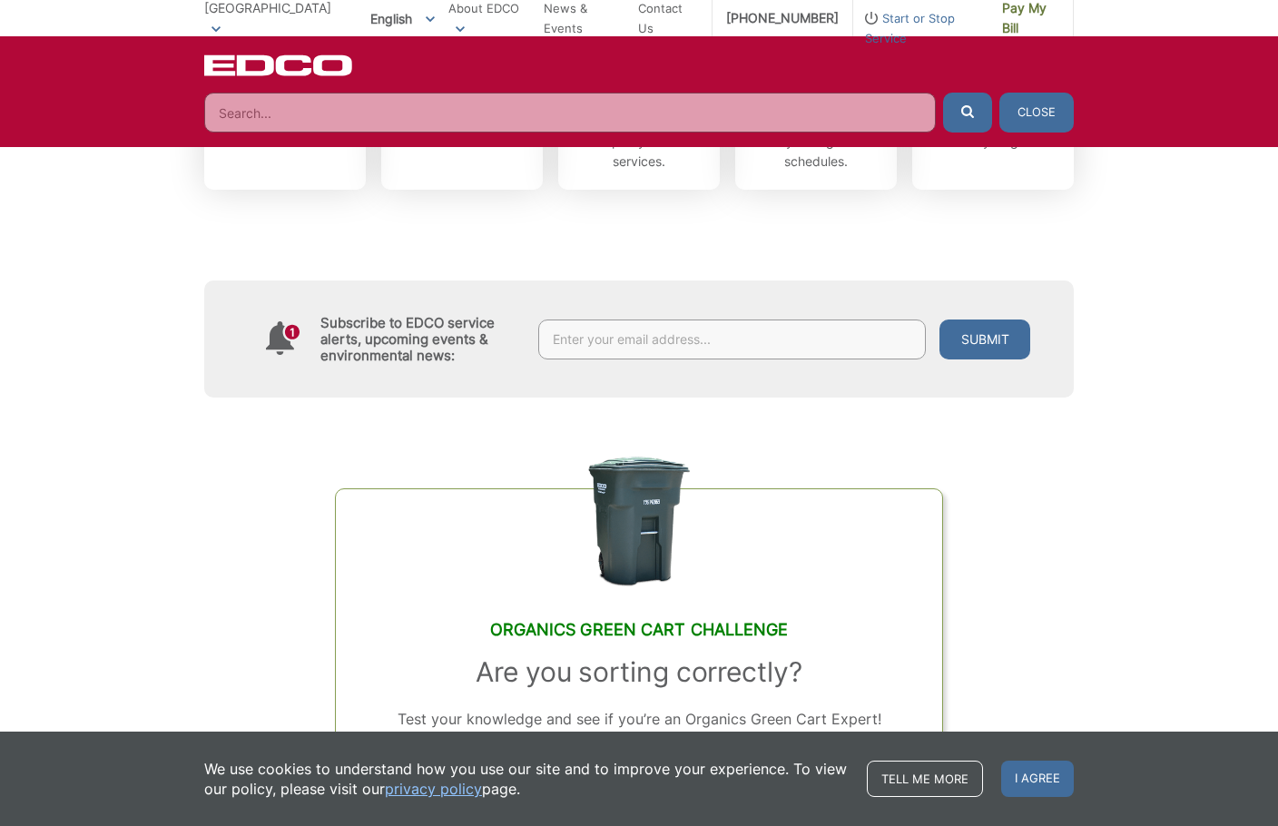
click at [278, 93] on input "Search" at bounding box center [570, 113] width 732 height 40
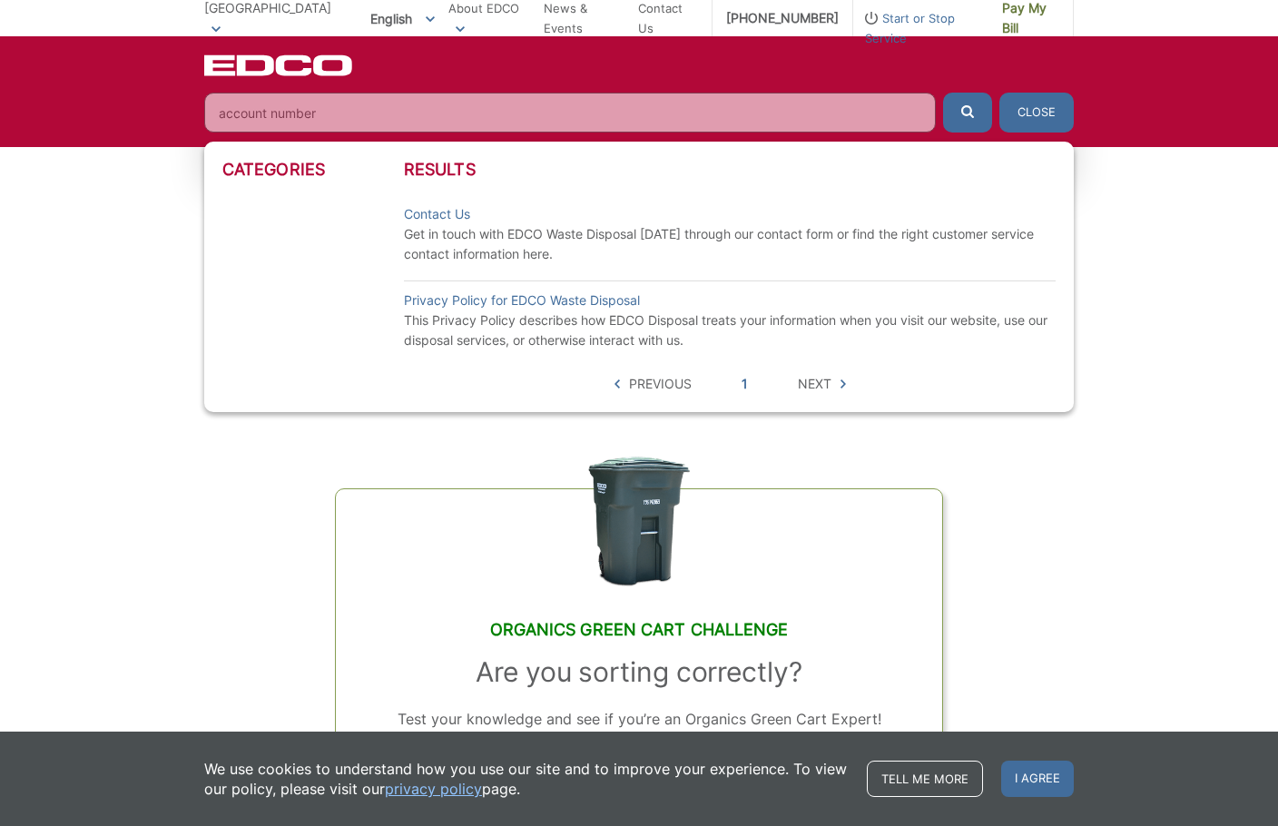
type input "account number"
click at [943, 93] on button "submit" at bounding box center [967, 113] width 49 height 40
click at [1074, 93] on button "Close" at bounding box center [1036, 113] width 74 height 40
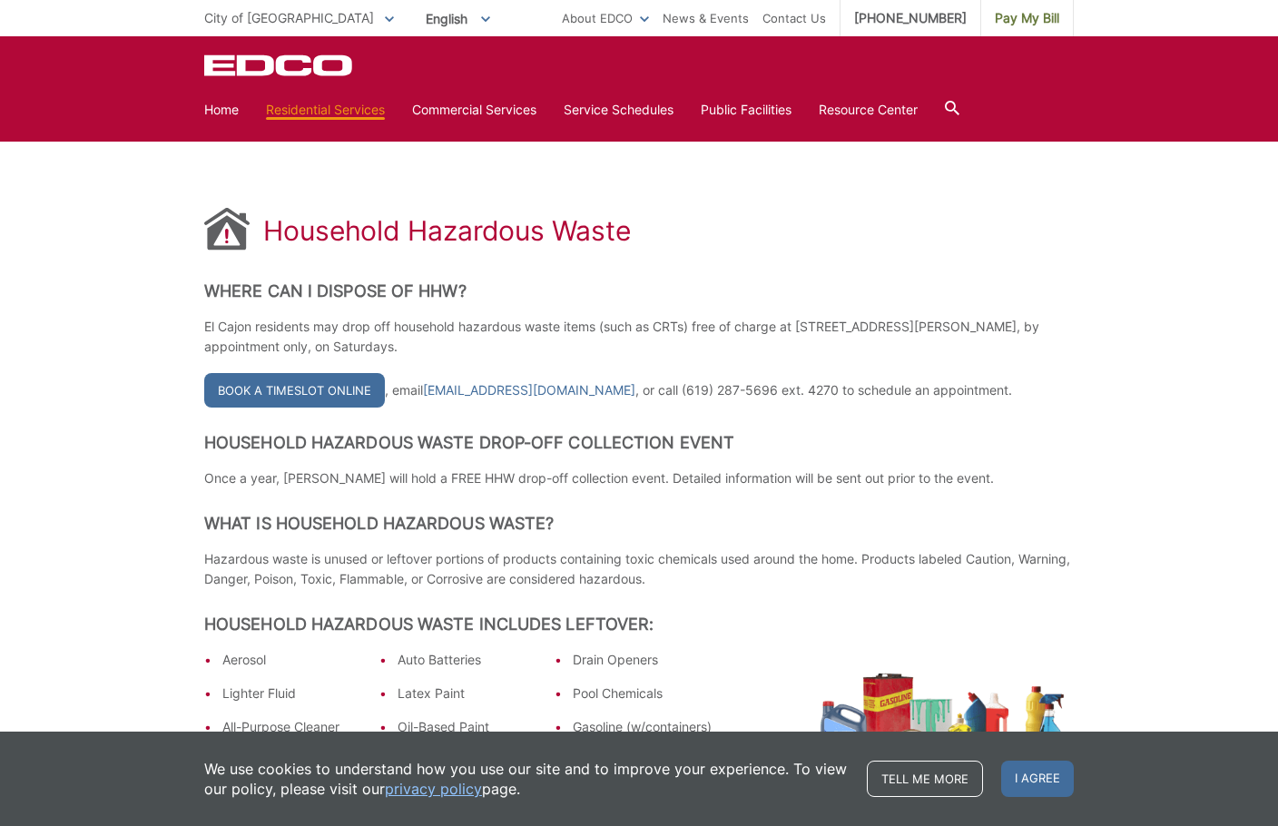
scroll to position [182, 0]
